Goal: Contribute content

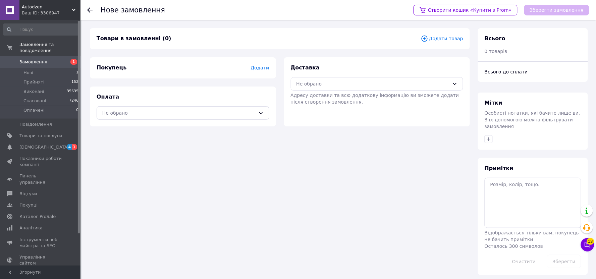
click at [442, 38] on span "Додати товар" at bounding box center [442, 38] width 42 height 7
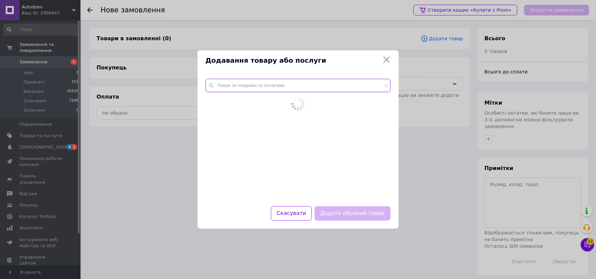
click at [266, 88] on input "text" at bounding box center [298, 85] width 185 height 13
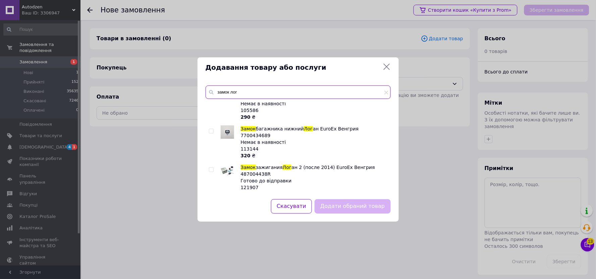
scroll to position [168, 0]
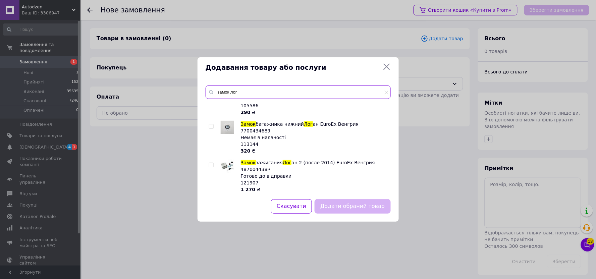
type input "замок лог"
drag, startPoint x: 165, startPoint y: 220, endPoint x: 158, endPoint y: 213, distance: 9.2
click at [165, 219] on div "Додавання товару або послуги замок лог Замок капота Рено Лог ан EuroEx Венгрия …" at bounding box center [298, 139] width 596 height 279
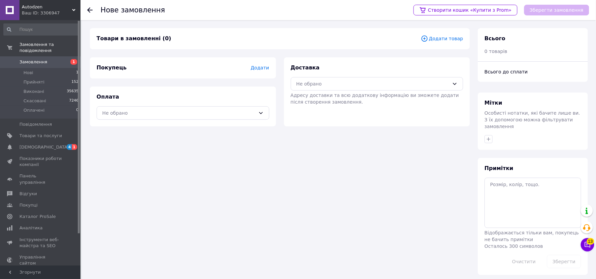
click at [436, 41] on span "Додати товар" at bounding box center [442, 38] width 42 height 7
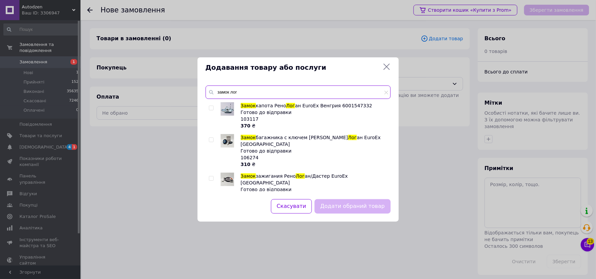
click at [252, 88] on input "замок лог" at bounding box center [298, 91] width 185 height 13
paste input "2992"
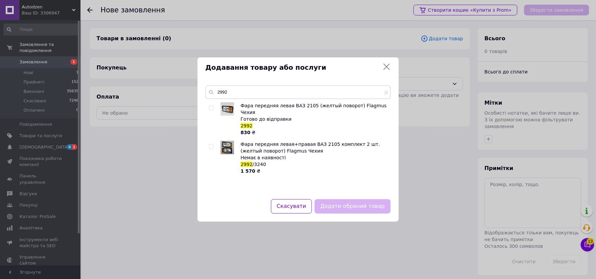
click at [255, 162] on span "/3240" at bounding box center [258, 164] width 13 height 5
copy span "3240"
click at [254, 92] on input "2992" at bounding box center [298, 91] width 185 height 13
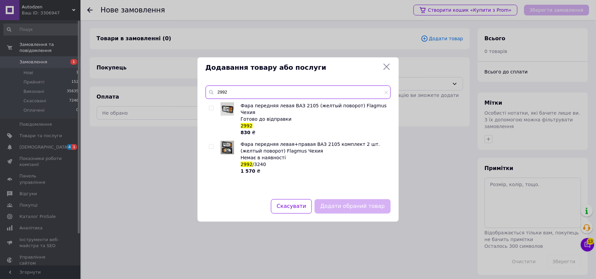
paste input "3240"
type input "3240"
click at [156, 226] on div "Додавання товару або послуги 3240 Фара передняя правая ВАЗ 2105 (желтый поворот…" at bounding box center [298, 139] width 596 height 279
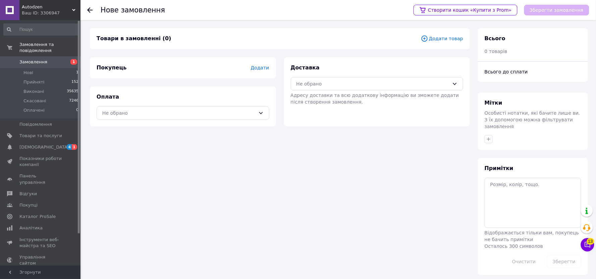
click at [458, 42] on div "Додати товар" at bounding box center [442, 39] width 42 height 8
click at [451, 39] on span "Додати товар" at bounding box center [442, 38] width 42 height 7
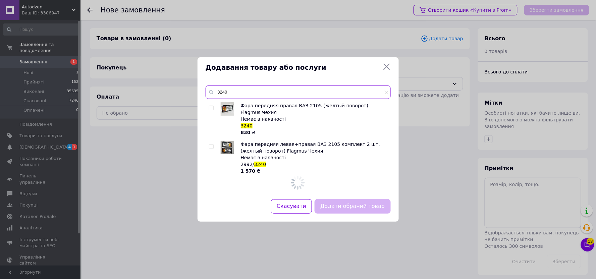
click at [264, 87] on input "3240" at bounding box center [298, 91] width 185 height 13
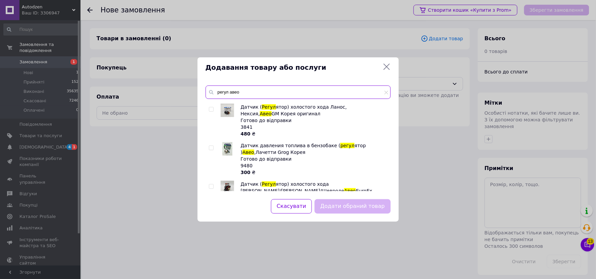
scroll to position [0, 0]
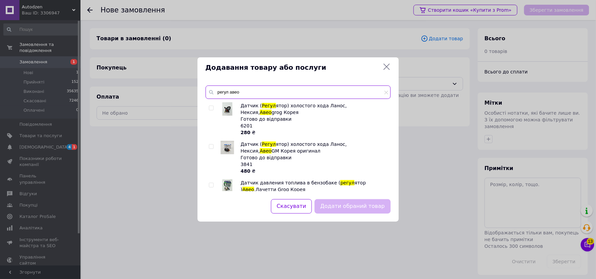
type input "регул авео"
click at [243, 164] on span "3841" at bounding box center [247, 164] width 12 height 5
copy span "3841"
click at [252, 93] on input "регул авео" at bounding box center [298, 91] width 185 height 13
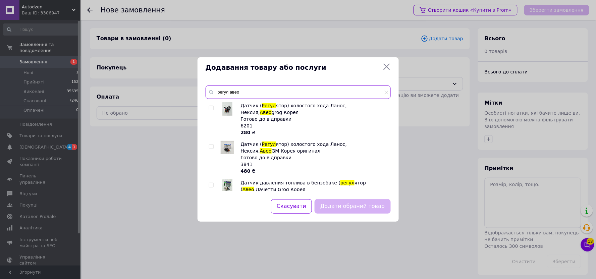
click at [252, 93] on input "регул авео" at bounding box center [298, 91] width 185 height 13
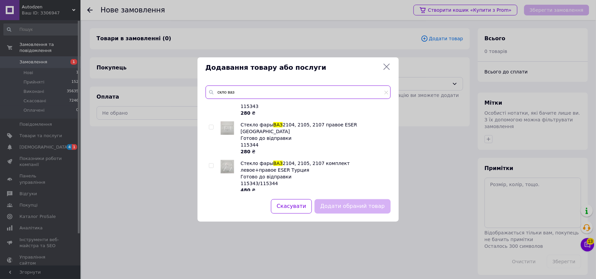
scroll to position [731, 0]
type input "скло ваз"
click at [143, 164] on div "Додавання товару або послуги скло ваз Мотор дворника ВАЗ 2101 / ВАЗ 2107 / НИВА…" at bounding box center [298, 139] width 596 height 279
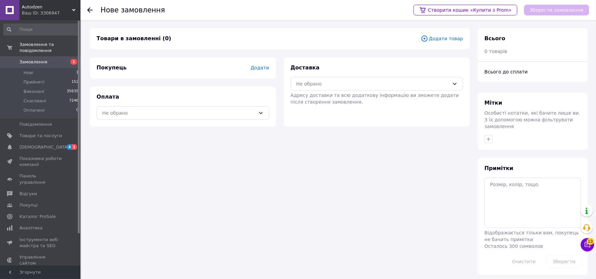
click at [452, 36] on span "Додати товар" at bounding box center [442, 38] width 42 height 7
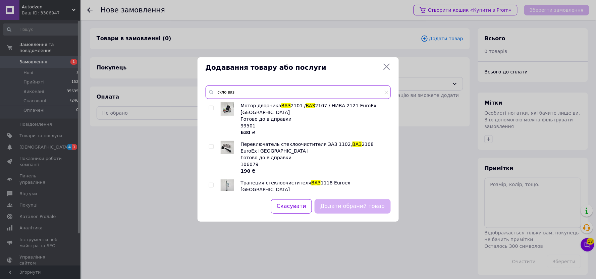
click at [244, 96] on input "скло ваз" at bounding box center [298, 91] width 185 height 13
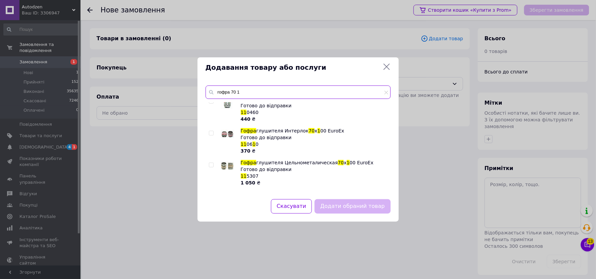
scroll to position [0, 0]
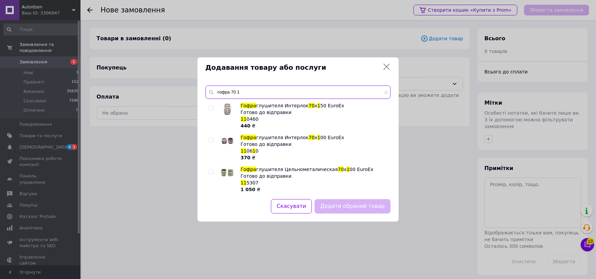
type input "гофра 70 1"
click at [219, 248] on div "Додавання товару або послуги гофра 70 1 Гофра глушителя Интерлок 70 x 1 50 Euro…" at bounding box center [298, 139] width 596 height 279
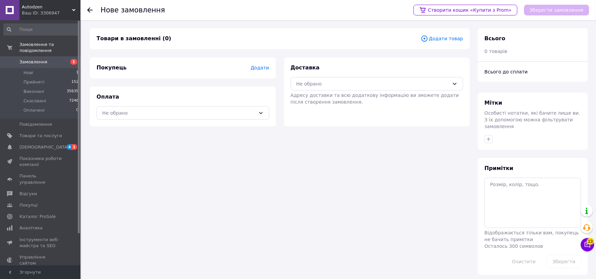
click at [443, 41] on span "Додати товар" at bounding box center [442, 38] width 42 height 7
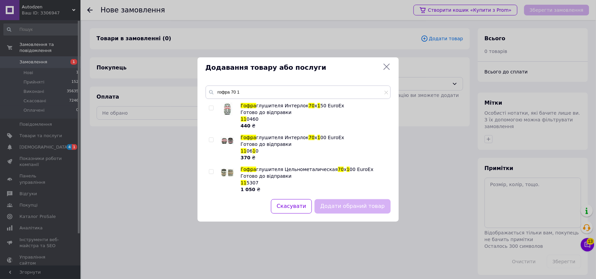
click at [243, 151] on span "1" at bounding box center [242, 150] width 3 height 5
copy span "1 1 06 1 0"
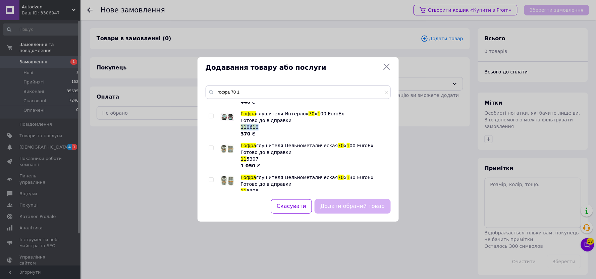
scroll to position [37, 0]
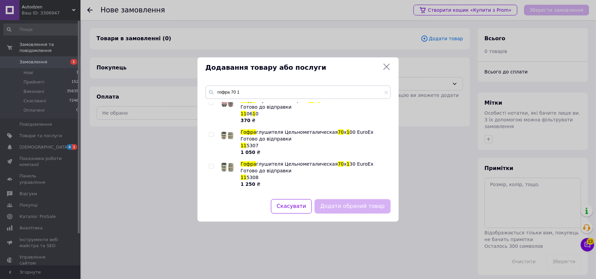
click at [246, 148] on span "5307" at bounding box center [252, 145] width 12 height 5
copy span "1 1 5307"
click at [116, 176] on div "Додавання товару або послуги гофра 70 1 Гофра глушителя Интерлок 70 x 1 50 Euro…" at bounding box center [298, 139] width 596 height 279
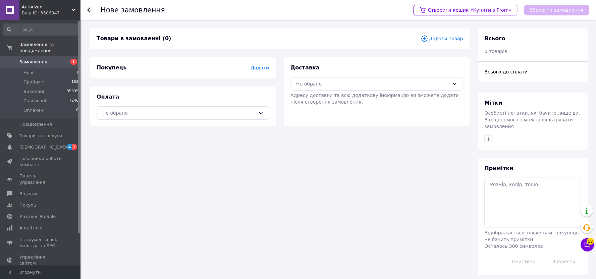
click at [445, 39] on span "Додати товар" at bounding box center [442, 38] width 42 height 7
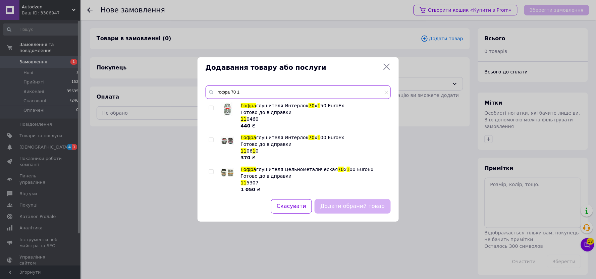
click at [221, 91] on input "гофра 70 1" at bounding box center [298, 91] width 185 height 13
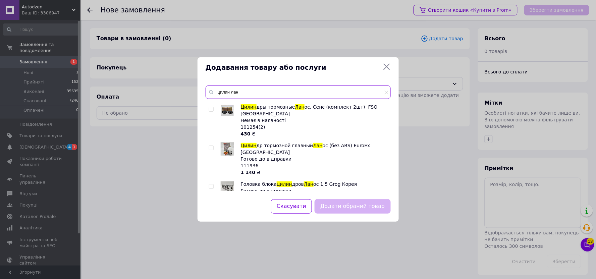
type input "цилин лан"
click at [246, 163] on span "111936" at bounding box center [250, 165] width 18 height 5
copy span "111936"
click at [249, 85] on div "цилин лан Цилин др тормозной задний Лан ос, Авео EuroEx Венгрия Готово до відпр…" at bounding box center [297, 138] width 201 height 122
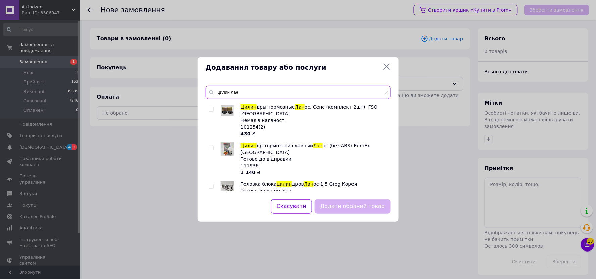
click at [247, 86] on input "цилин лан" at bounding box center [298, 91] width 185 height 13
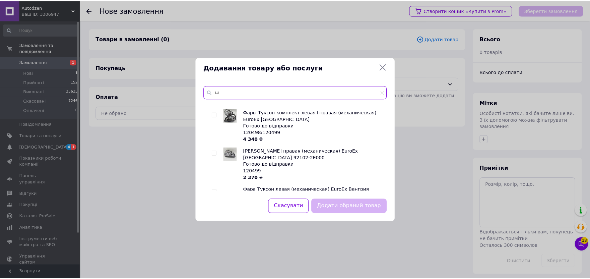
scroll to position [0, 0]
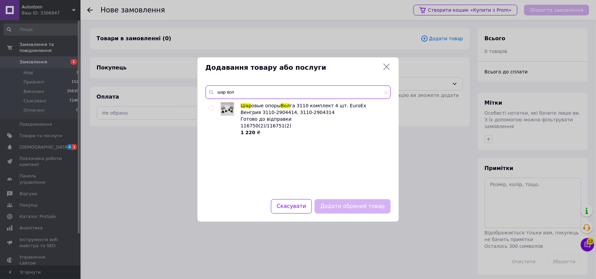
type input "шар вол"
click at [250, 125] on span "116750(2)/116751(2)" at bounding box center [266, 125] width 51 height 5
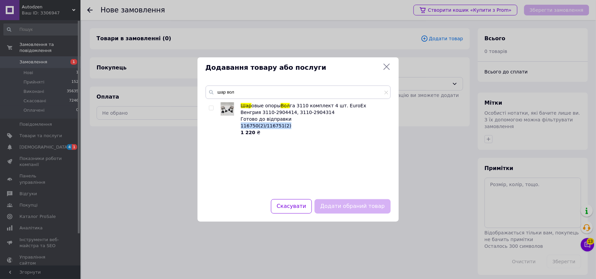
copy span "116750(2)/116751(2)"
click at [26, 56] on div "Додавання товару або послуги шар вол Шар овые опоры Вол га 3110 комплект 4 шт. …" at bounding box center [298, 139] width 596 height 279
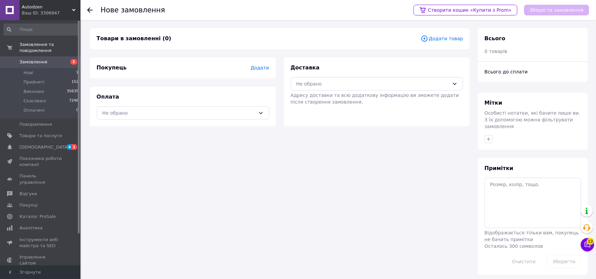
click at [28, 59] on span "Замовлення" at bounding box center [33, 62] width 28 height 6
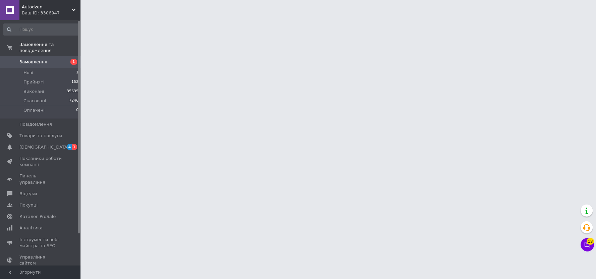
click at [42, 6] on span "Autodzen" at bounding box center [47, 7] width 50 height 6
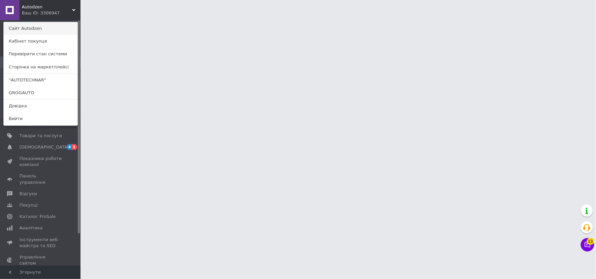
click at [34, 30] on link "Сайт Autodzen" at bounding box center [41, 28] width 74 height 13
